Goal: Entertainment & Leisure: Consume media (video, audio)

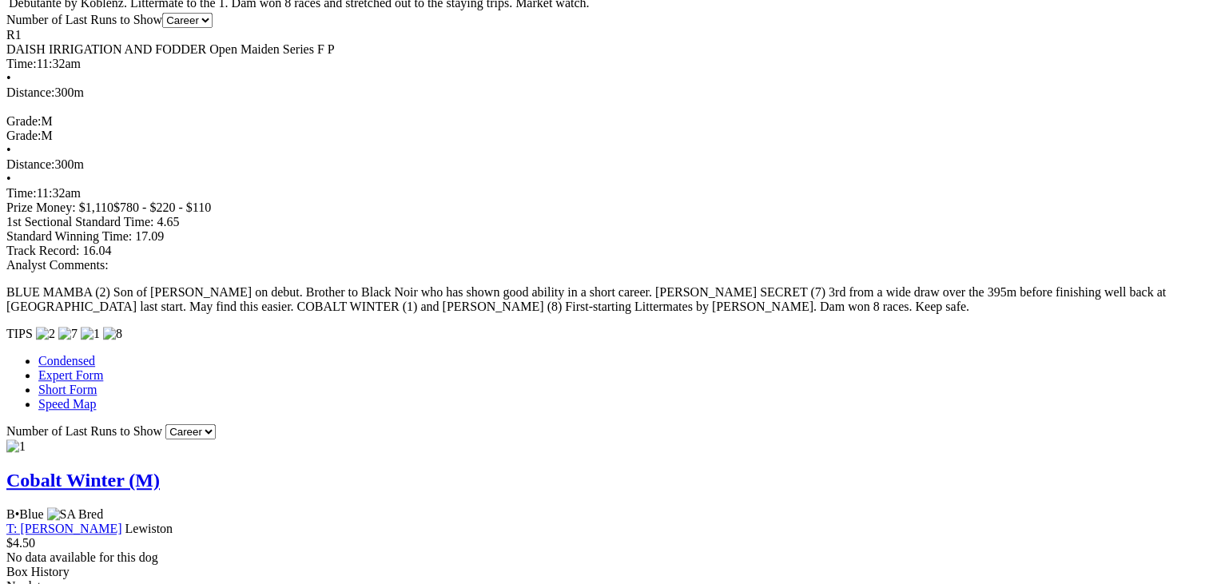
scroll to position [1131, 0]
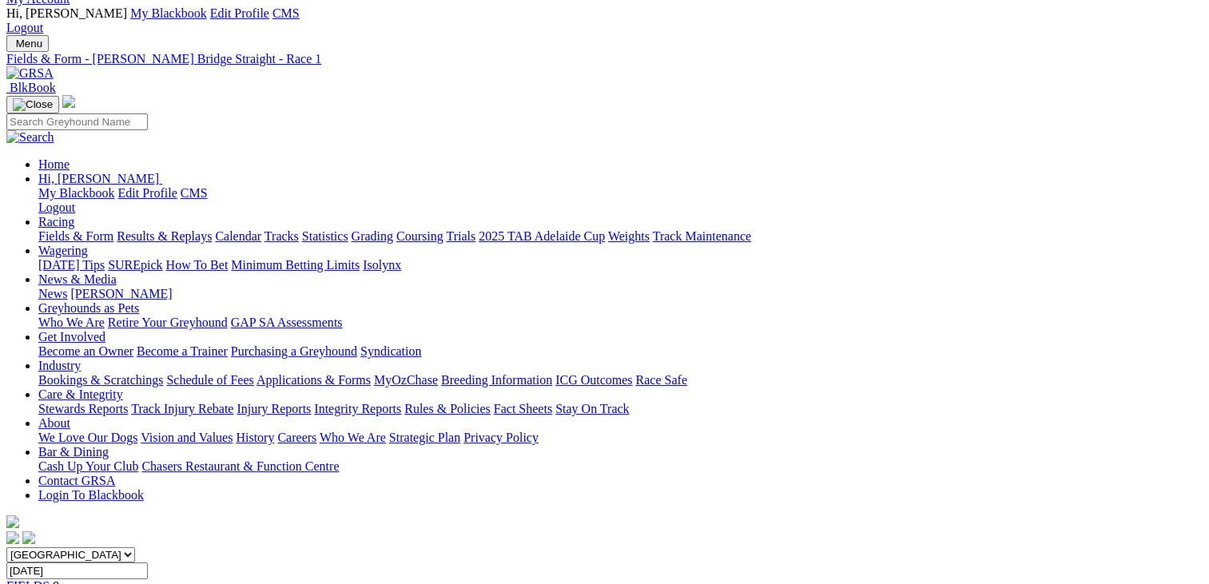
scroll to position [0, 0]
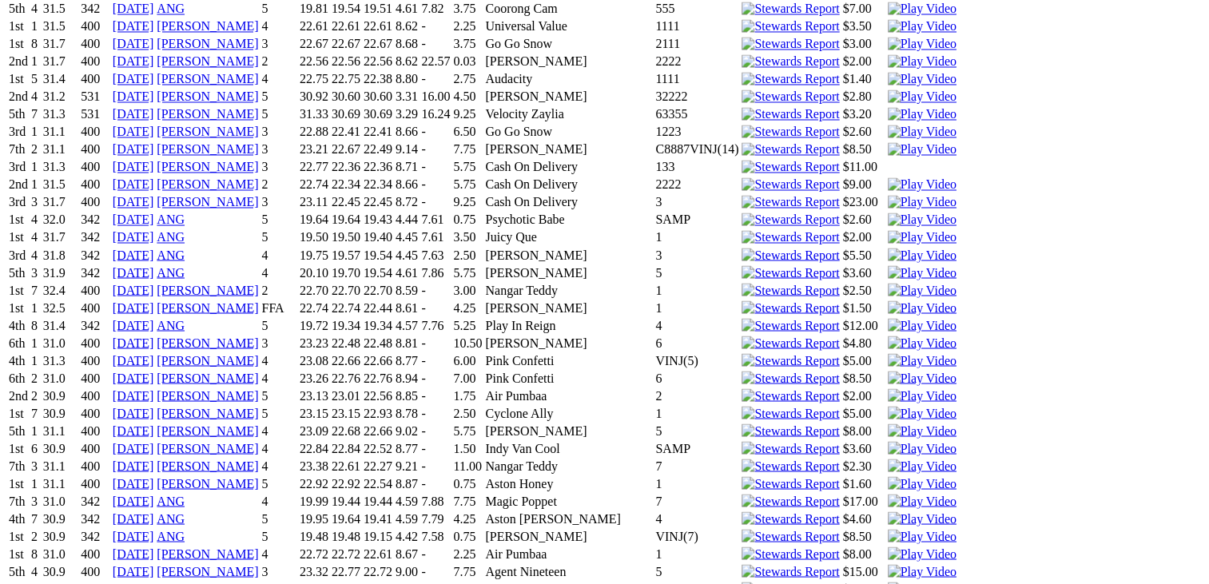
scroll to position [2780, 0]
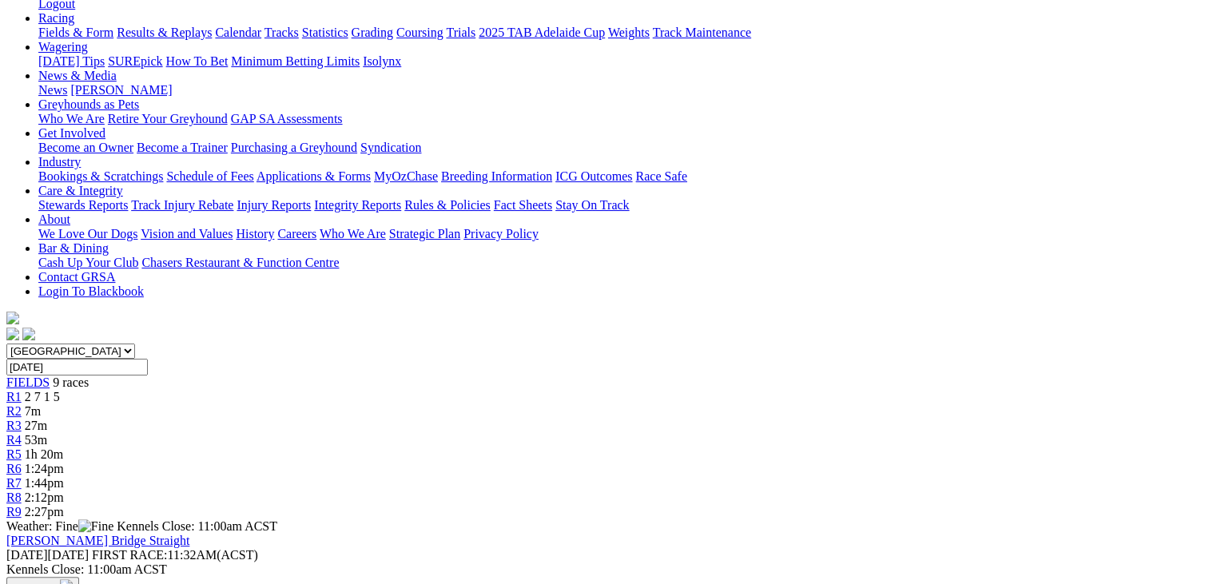
scroll to position [0, 0]
